Goal: Task Accomplishment & Management: Use online tool/utility

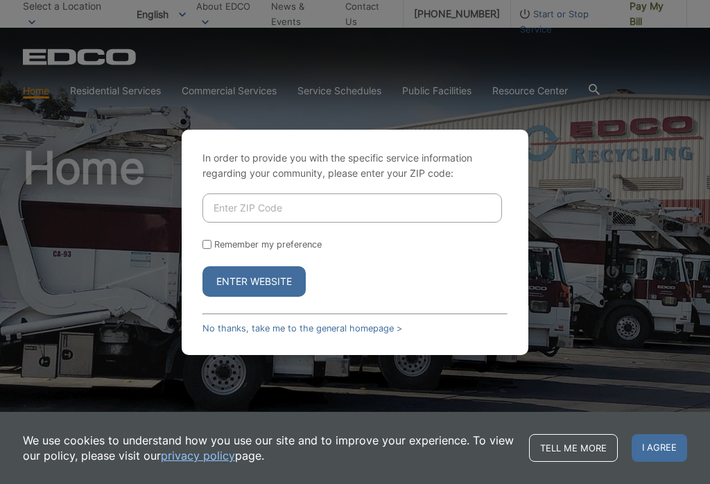
click at [301, 213] on input "Enter ZIP Code" at bounding box center [352, 207] width 300 height 29
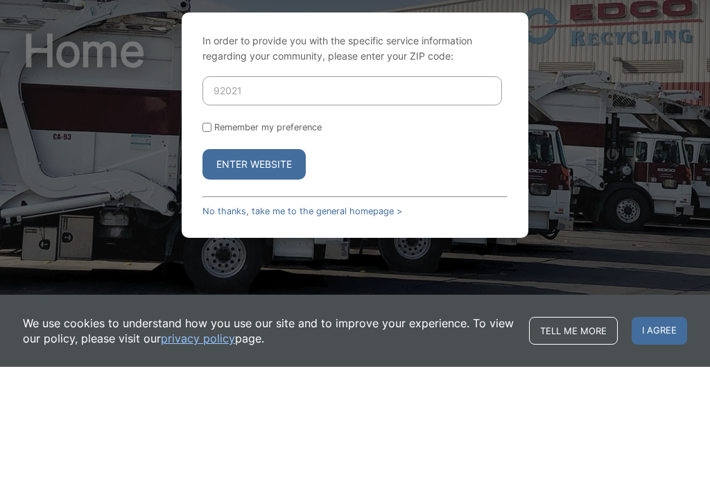
type input "92021"
click at [270, 266] on button "Enter Website" at bounding box center [253, 281] width 103 height 31
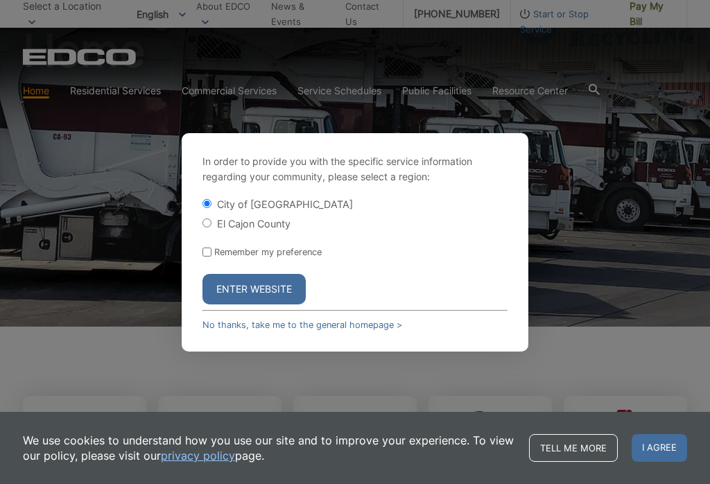
click at [242, 292] on button "Enter Website" at bounding box center [253, 289] width 103 height 31
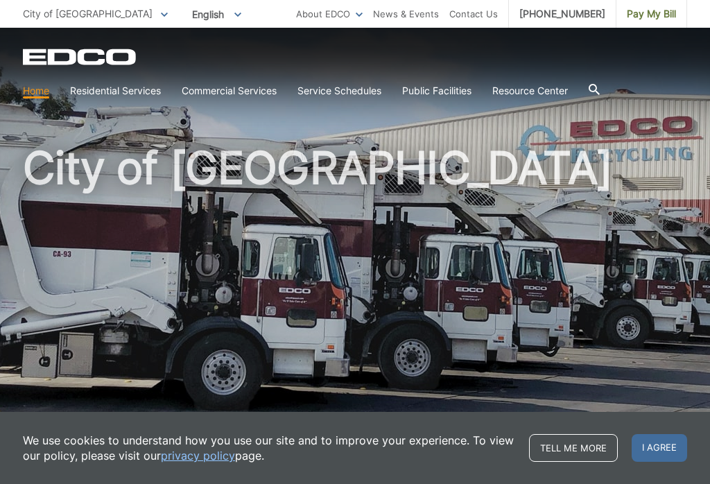
click at [650, 9] on span "Pay My Bill" at bounding box center [651, 13] width 49 height 15
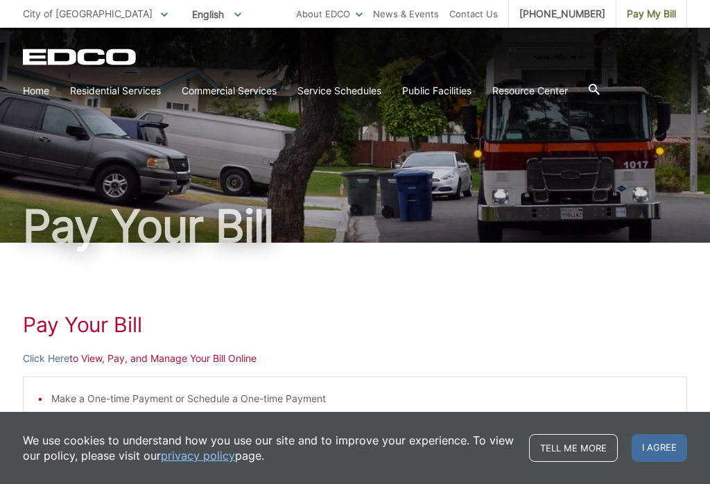
click at [43, 356] on link "Click Here" at bounding box center [46, 358] width 46 height 15
